Goal: Information Seeking & Learning: Learn about a topic

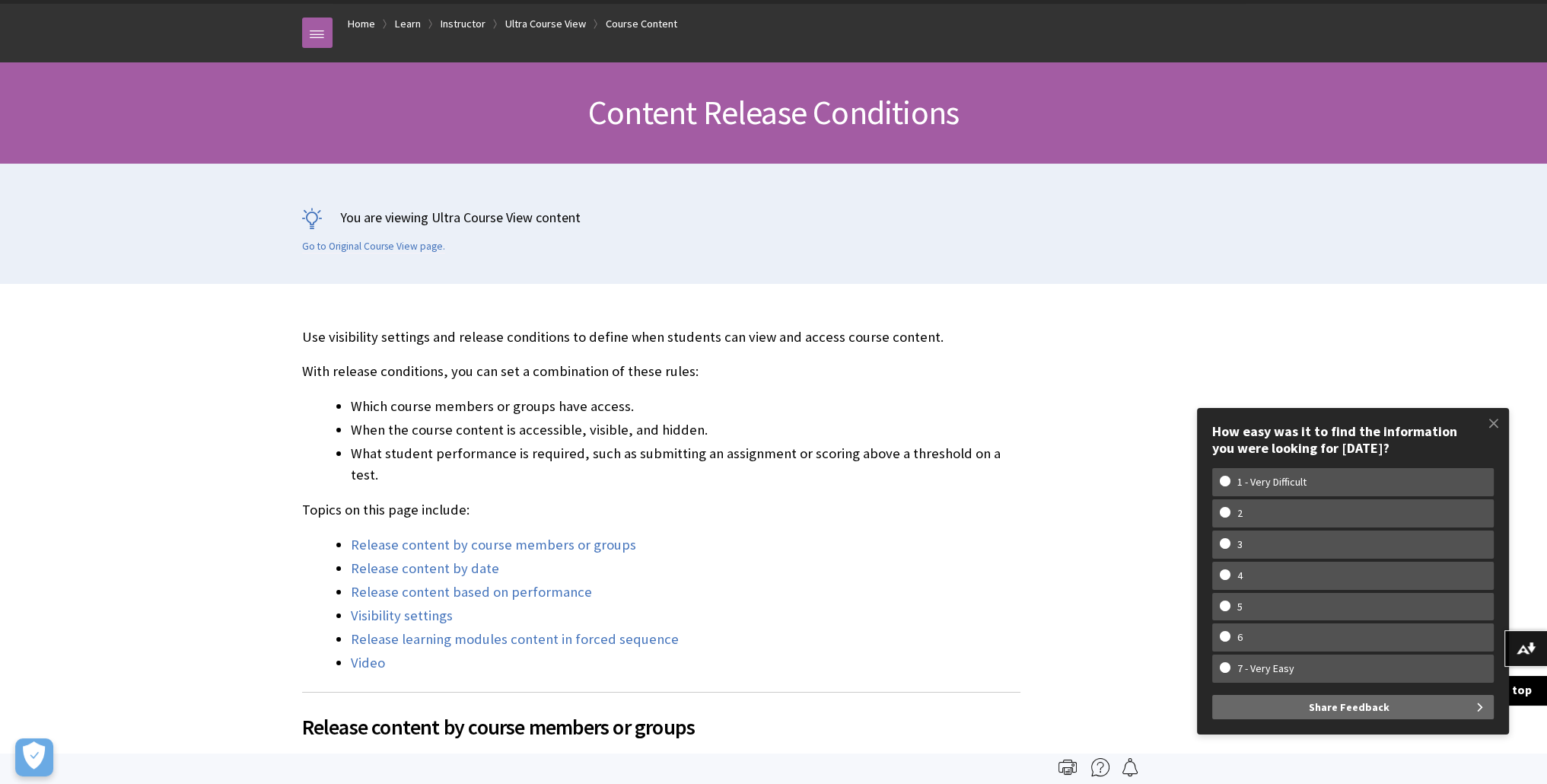
scroll to position [152, 0]
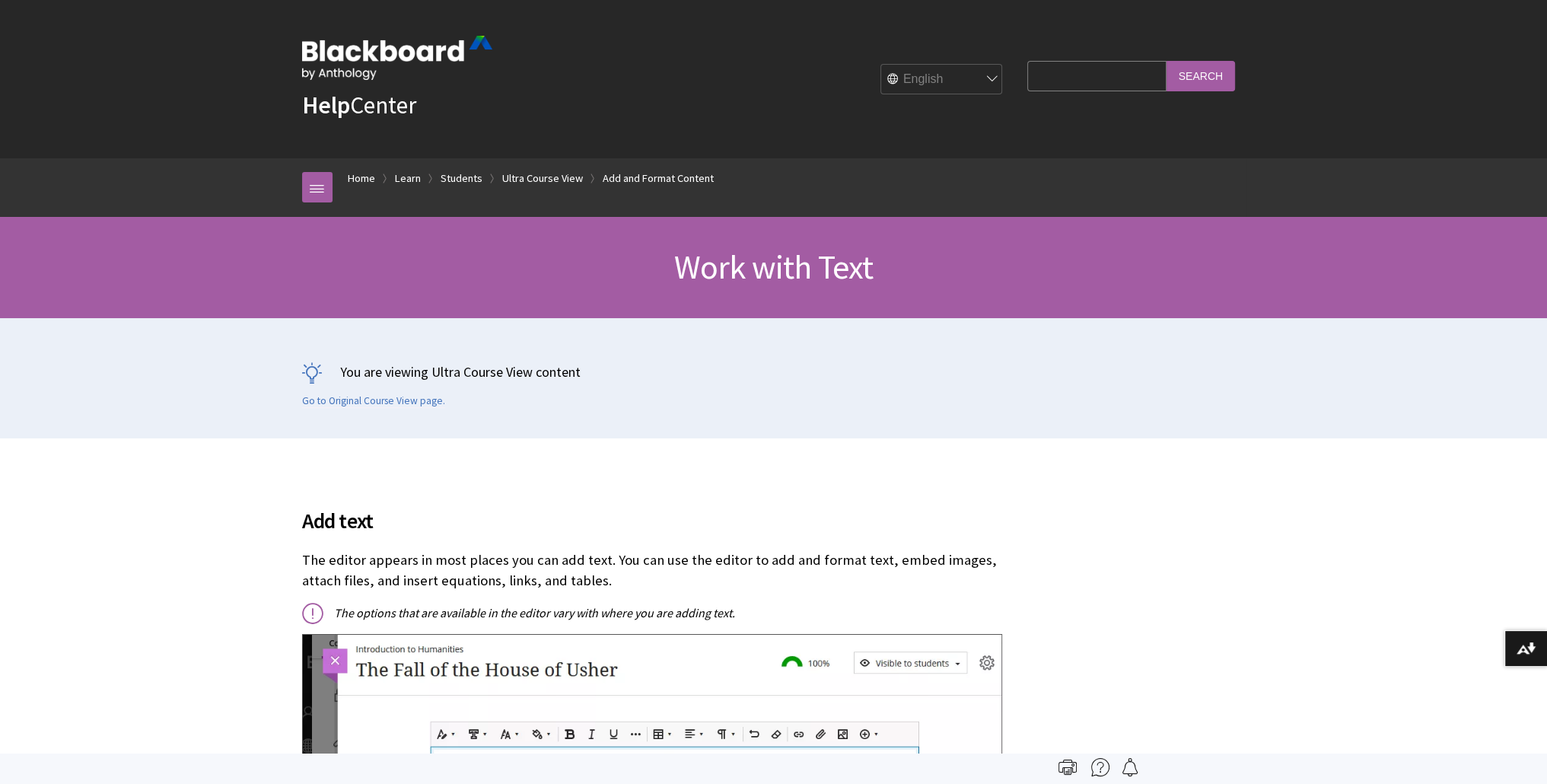
click at [1107, 72] on input "Search Query" at bounding box center [1097, 76] width 138 height 29
click at [1104, 85] on input "add" at bounding box center [1097, 76] width 138 height 29
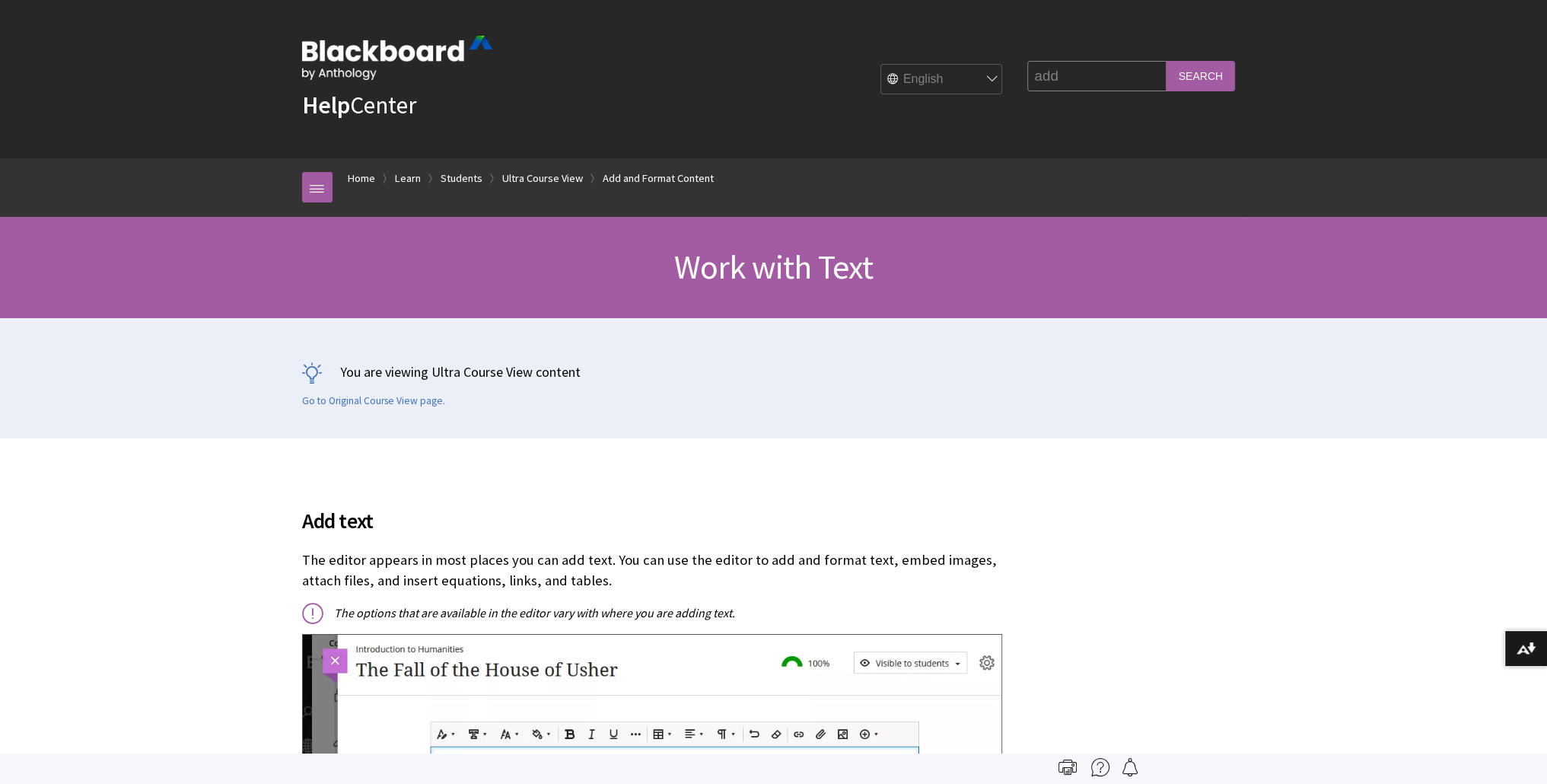
click at [1104, 85] on input "add" at bounding box center [1097, 76] width 138 height 29
type input "a"
